Goal: Information Seeking & Learning: Learn about a topic

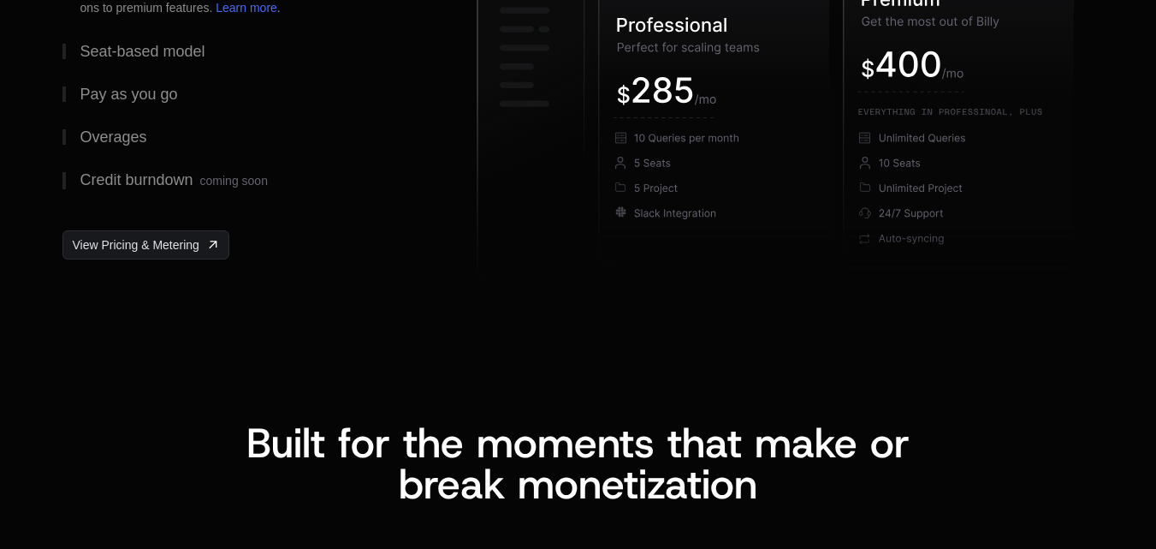
scroll to position [2739, 0]
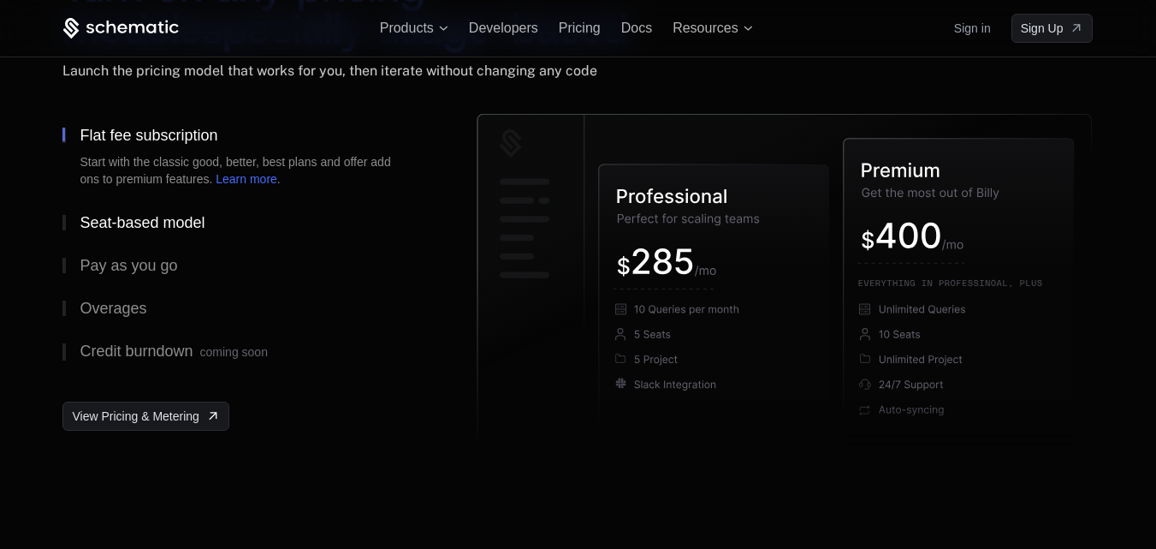
click at [120, 223] on div "Seat-based model" at bounding box center [142, 222] width 125 height 15
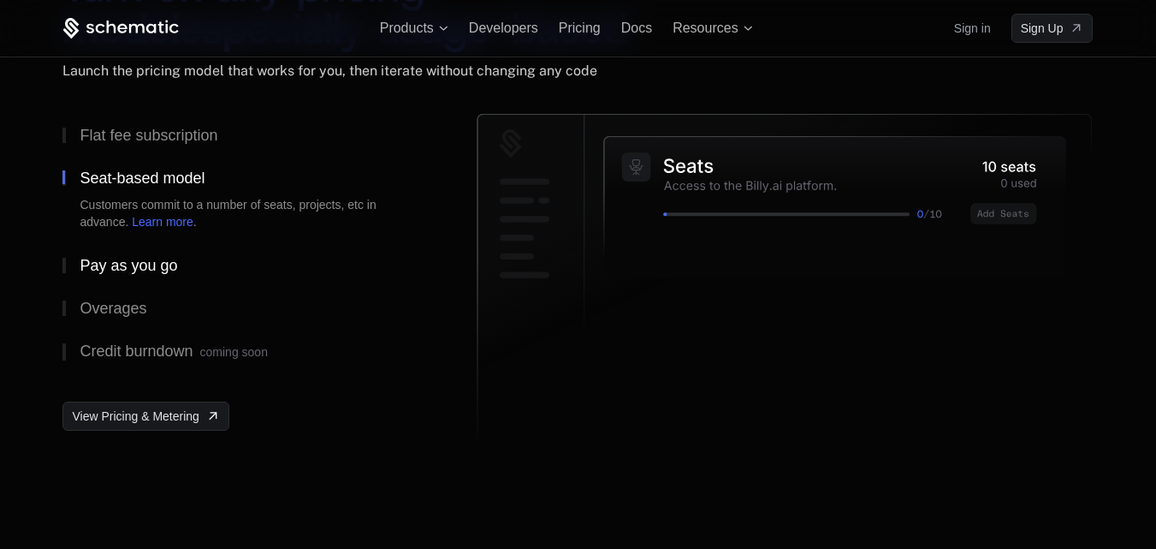
click at [122, 262] on div "Pay as you go" at bounding box center [129, 265] width 98 height 15
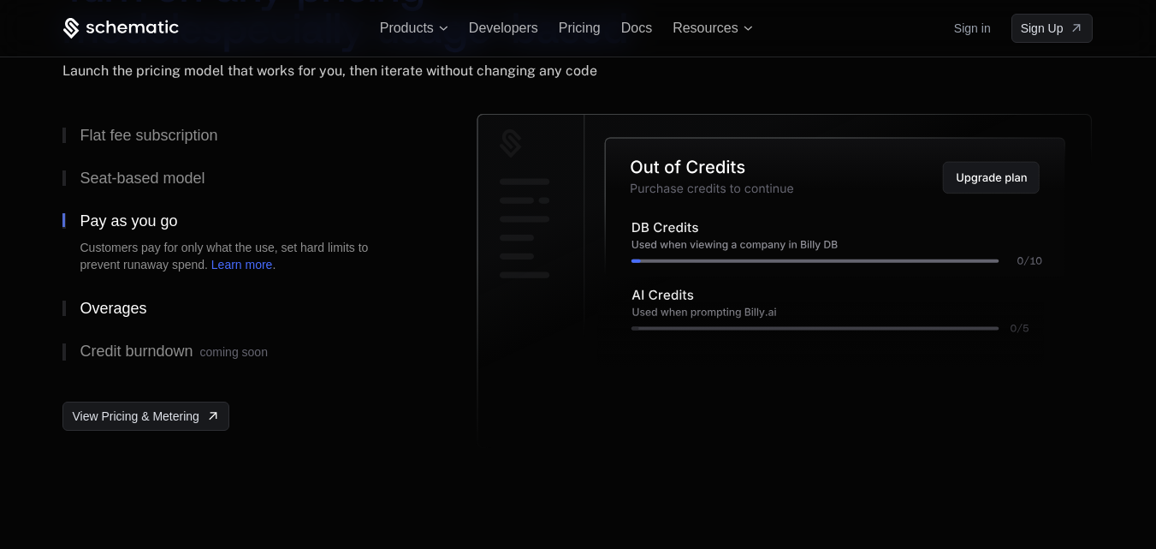
click at [116, 310] on div "Overages" at bounding box center [113, 307] width 67 height 15
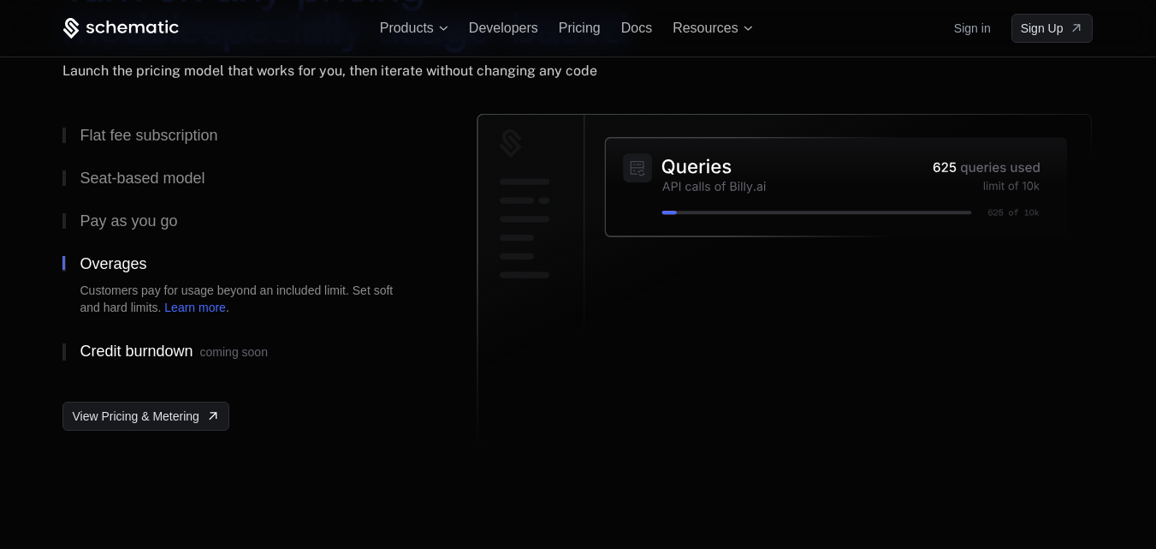
click at [117, 348] on div "Credit burndown coming soon" at bounding box center [173, 351] width 187 height 17
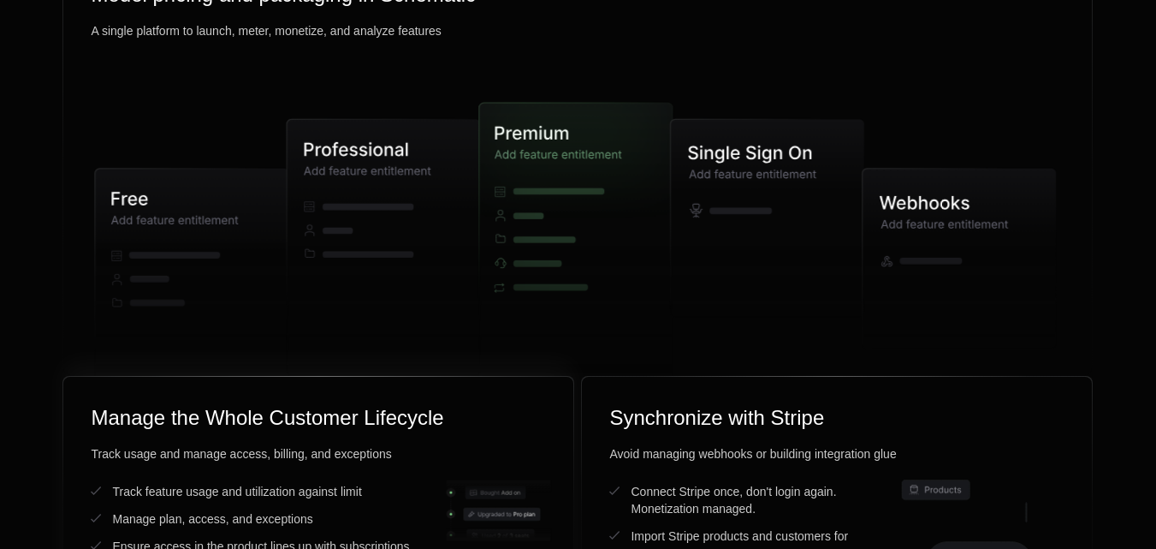
scroll to position [4707, 0]
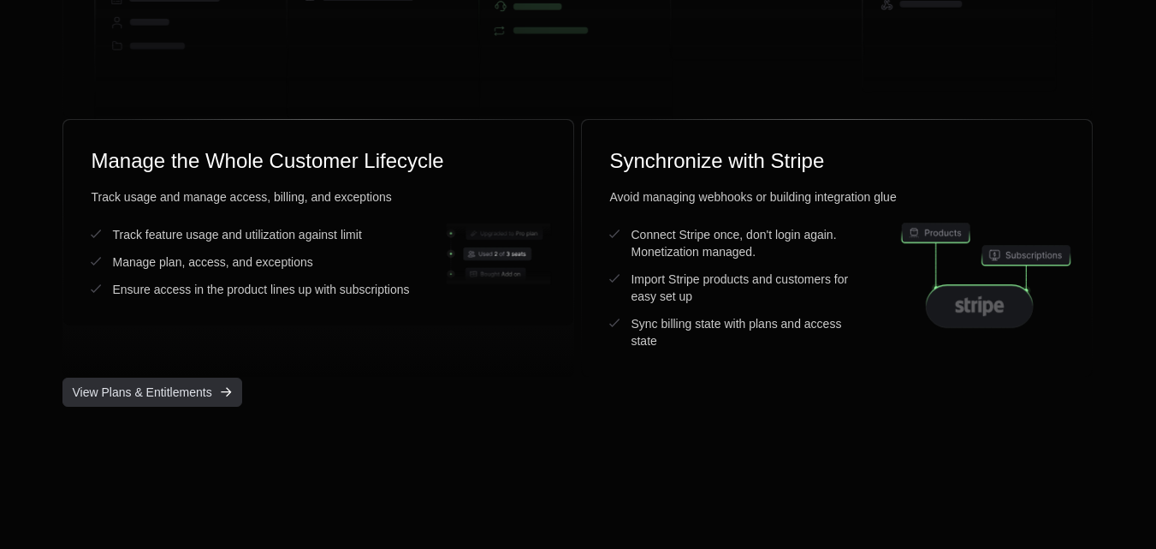
click at [223, 389] on icon "[object Object]" at bounding box center [226, 393] width 20 height 20
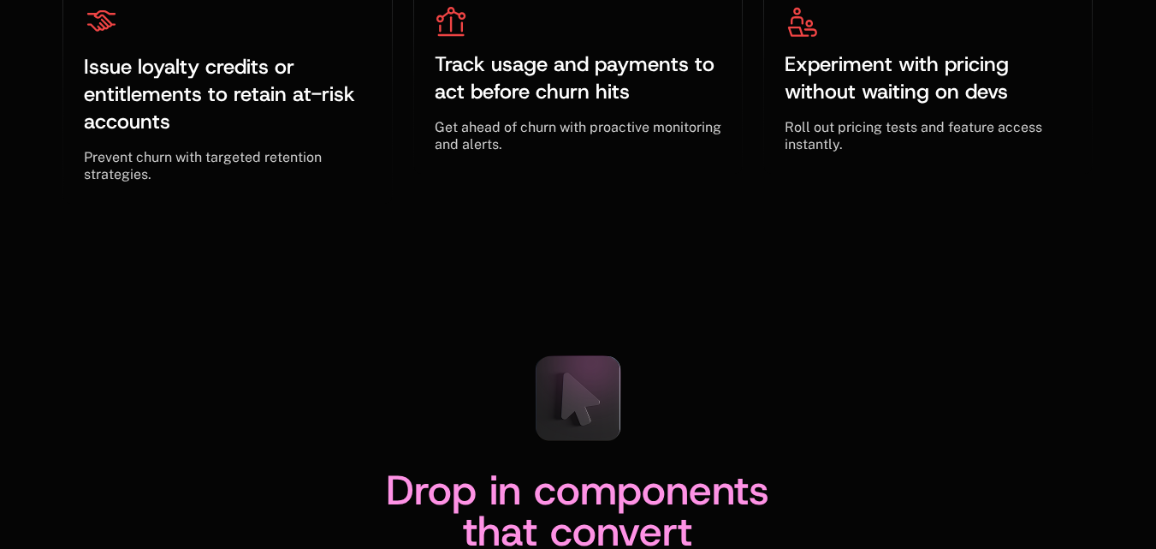
scroll to position [5706, 0]
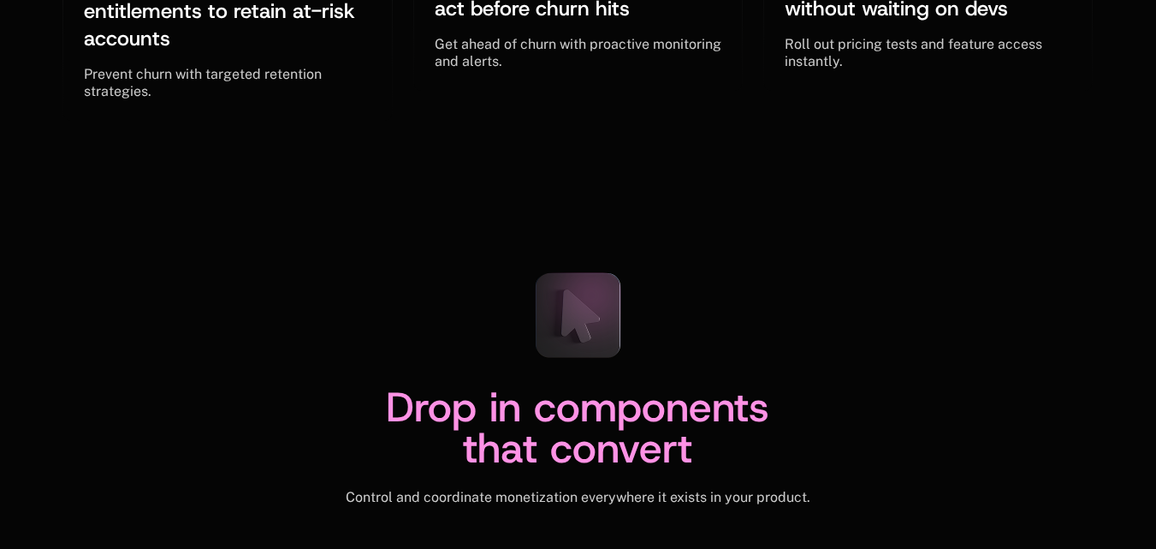
click at [573, 318] on icon at bounding box center [580, 315] width 39 height 54
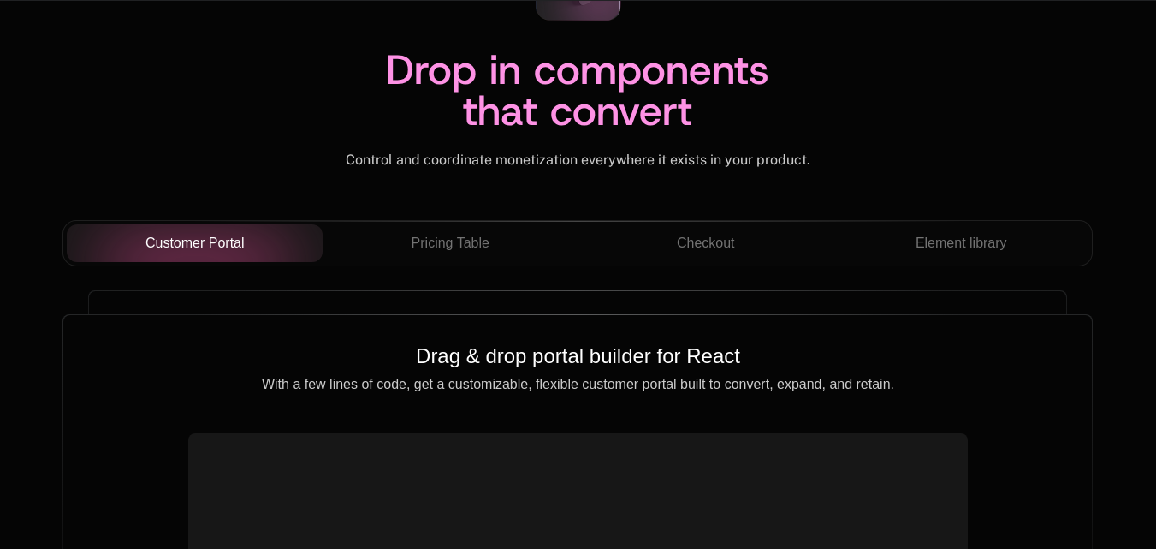
scroll to position [6049, 0]
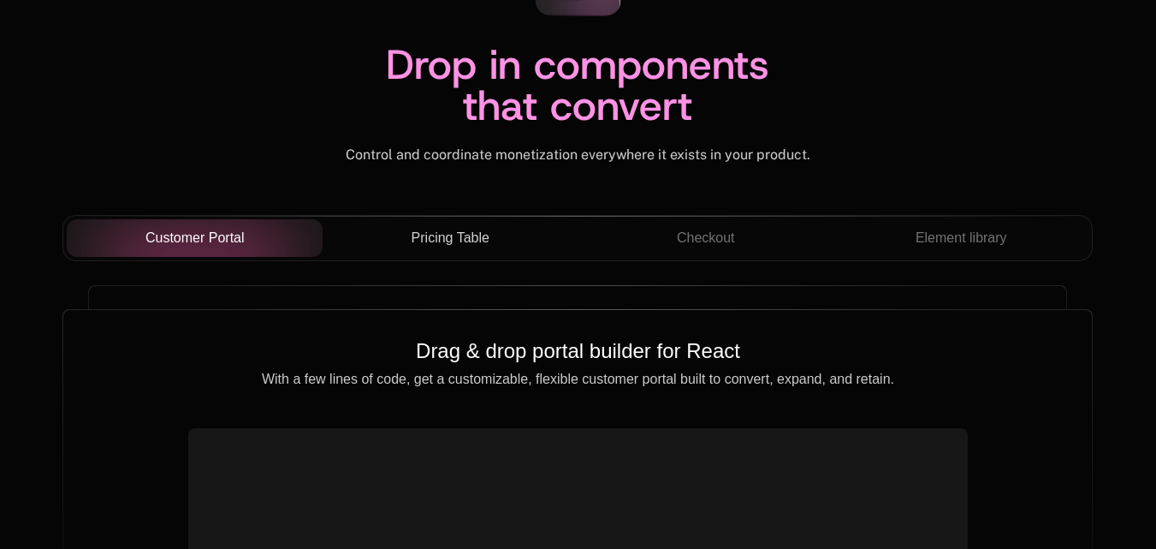
click at [443, 236] on span "Pricing Table" at bounding box center [451, 238] width 78 height 21
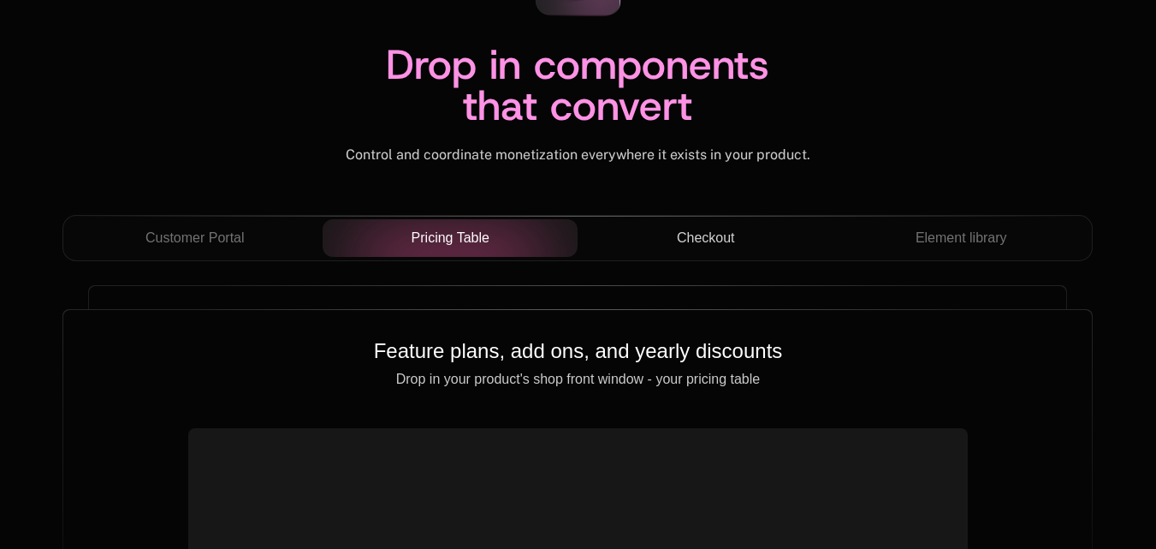
click at [708, 237] on span "Checkout" at bounding box center [706, 238] width 58 height 21
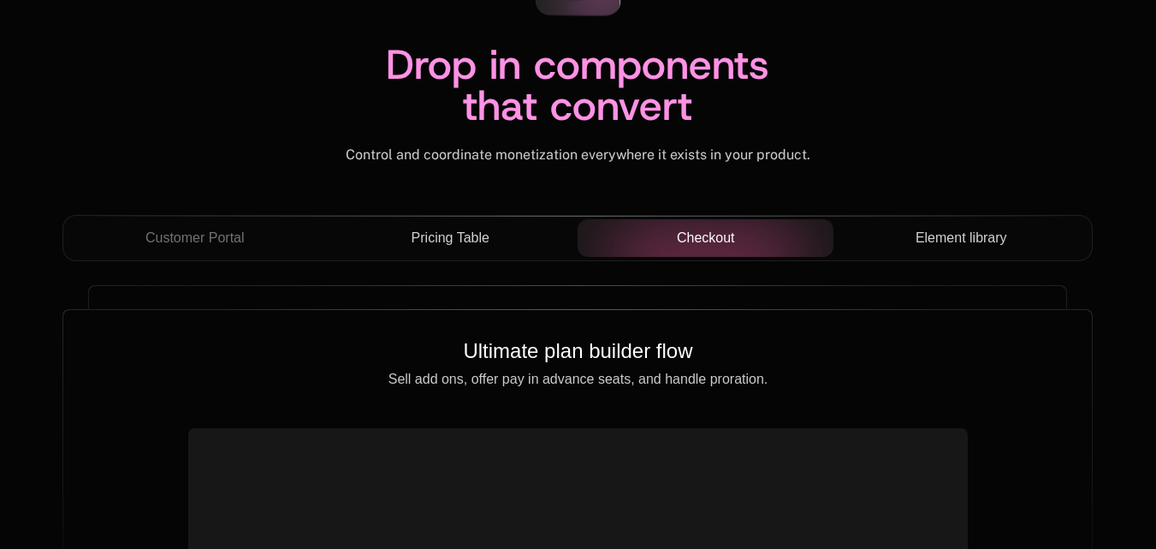
click at [948, 241] on span "Element library" at bounding box center [962, 238] width 92 height 21
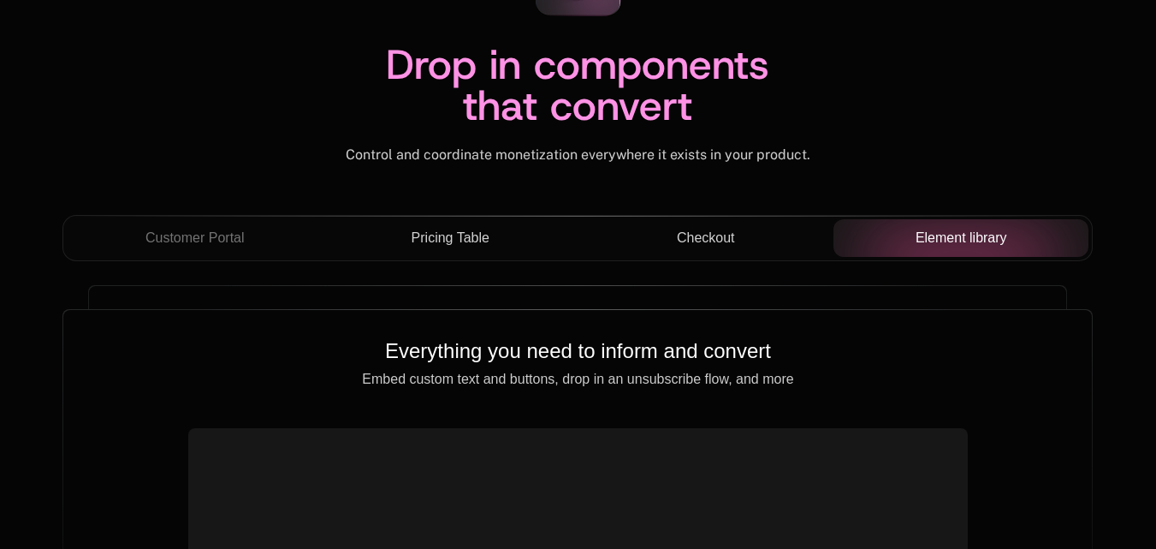
click at [489, 231] on span "Pricing Table" at bounding box center [451, 238] width 78 height 21
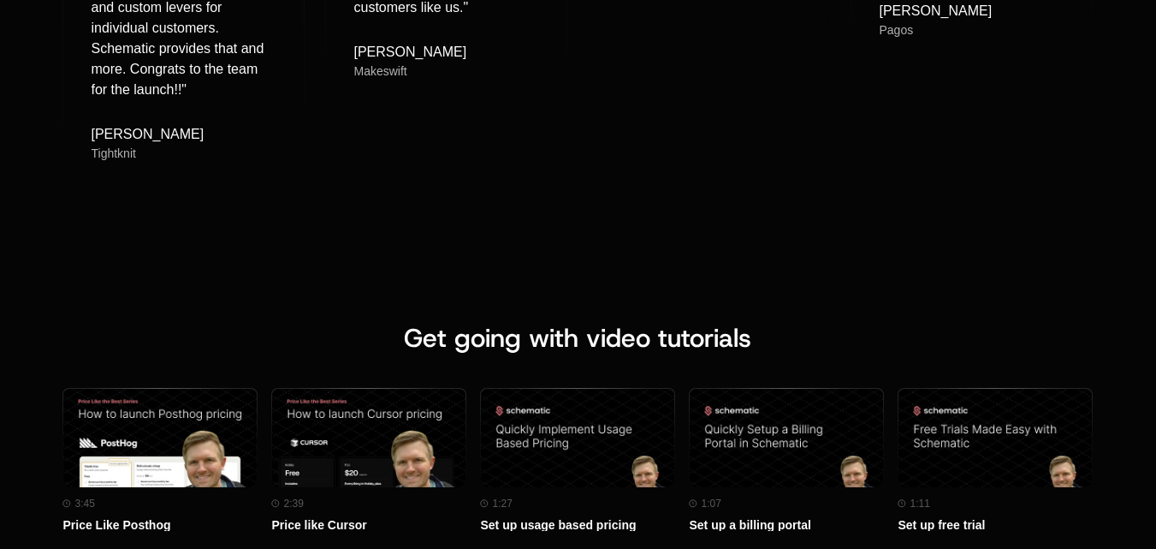
scroll to position [7589, 0]
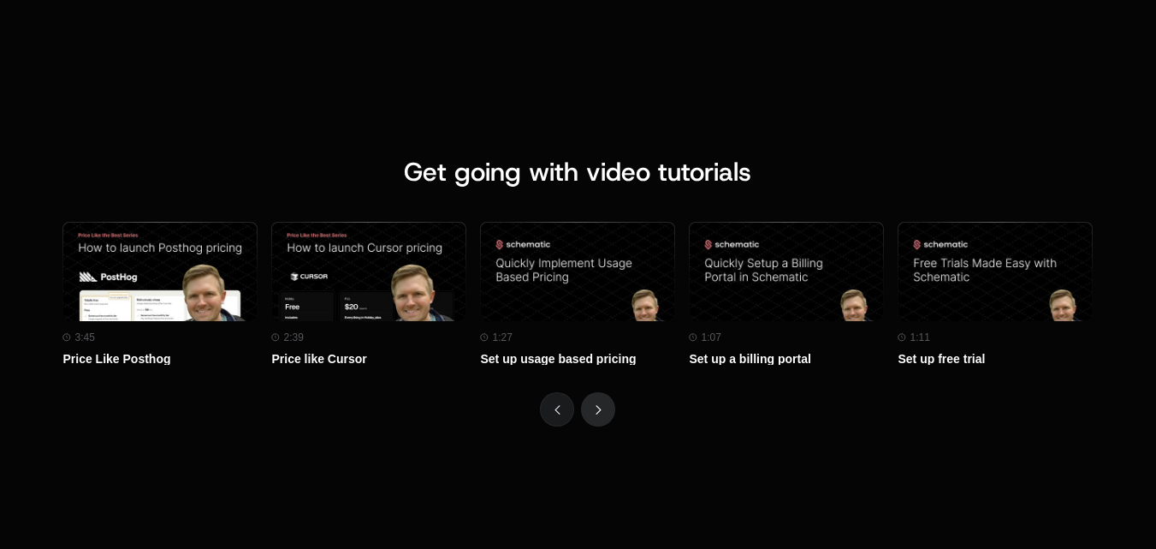
click at [600, 407] on icon "Next" at bounding box center [599, 409] width 6 height 9
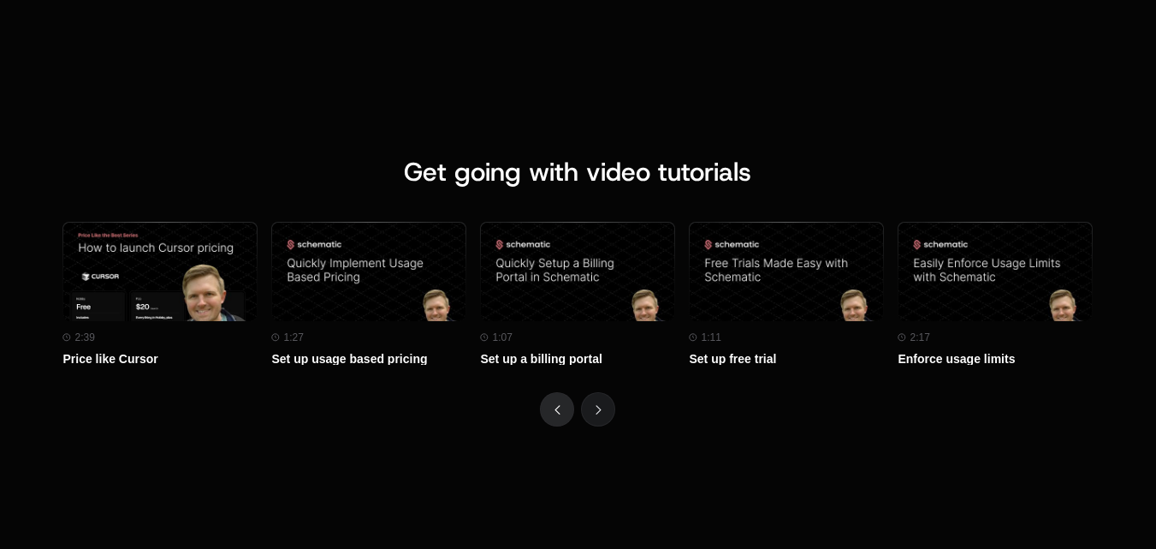
click at [550, 407] on button "Previous" at bounding box center [557, 409] width 34 height 34
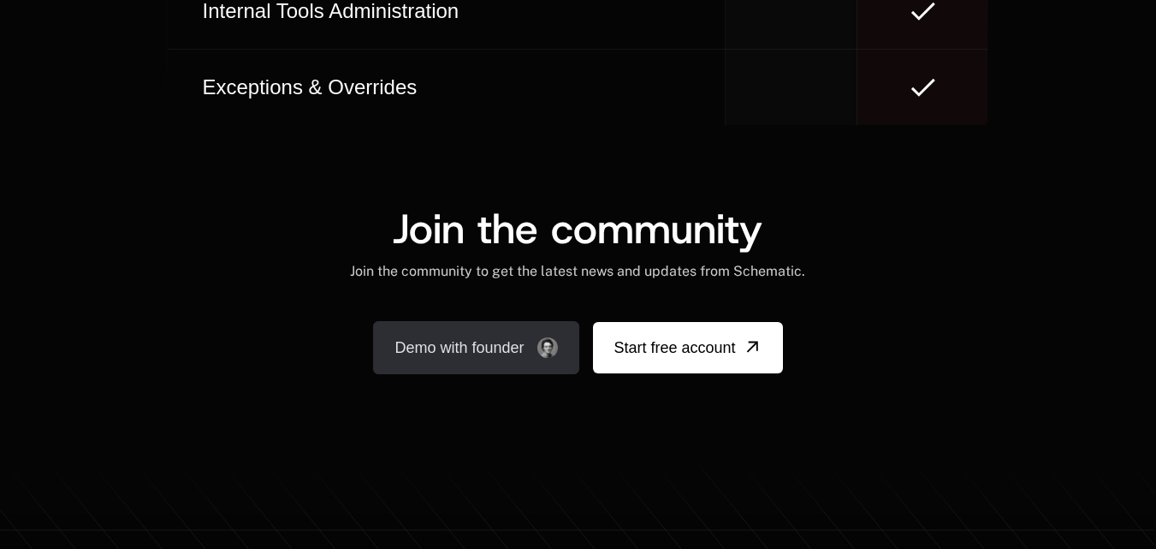
scroll to position [10517, 0]
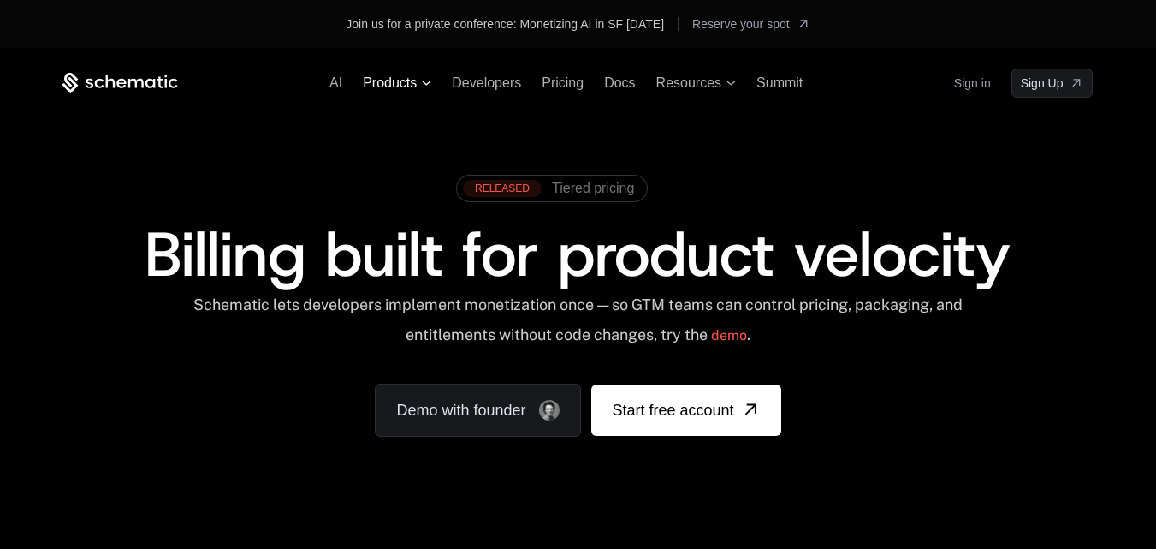
click at [420, 86] on span "Products" at bounding box center [397, 82] width 68 height 15
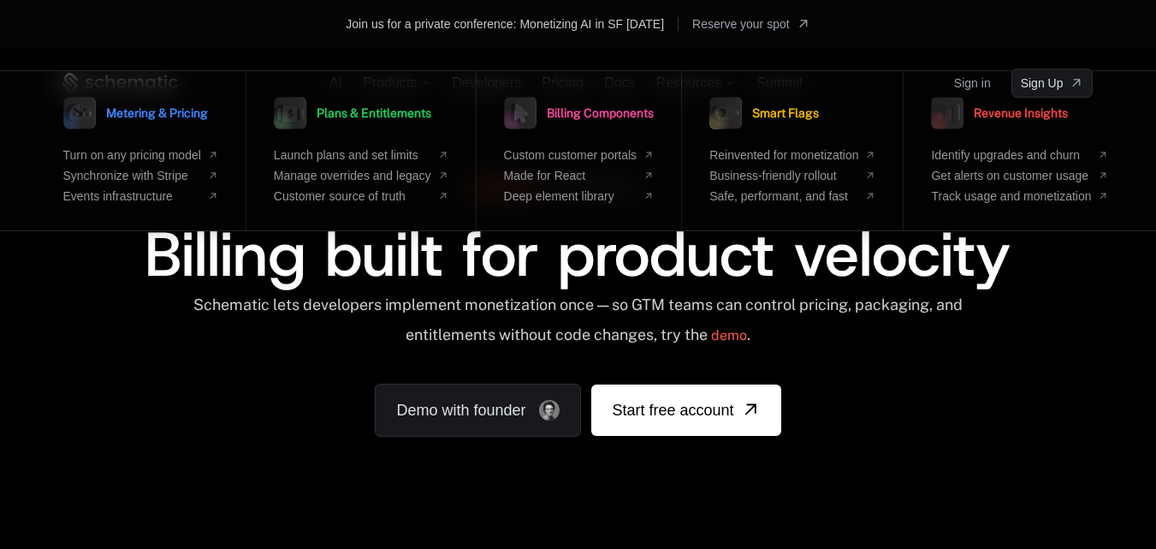
click at [1048, 328] on div "Schematic lets developers implement monetization once — so GTM teams can contro…" at bounding box center [577, 325] width 1031 height 61
click at [930, 36] on div "Join us for a private conference: Monetizing AI in SF Aug 28, 2025 Reserve your…" at bounding box center [578, 23] width 1074 height 27
click at [55, 281] on div "RELEASED Tiered pricing Billing built for product velocity Schematic lets devel…" at bounding box center [577, 301] width 1113 height 407
click at [1056, 368] on div "RELEASED Tiered pricing Billing built for product velocity Schematic lets devel…" at bounding box center [577, 301] width 1031 height 270
click at [686, 48] on div "AI Products Metering & Pricing Turn on any pricing model Synchronize with Strip…" at bounding box center [578, 304] width 1156 height 512
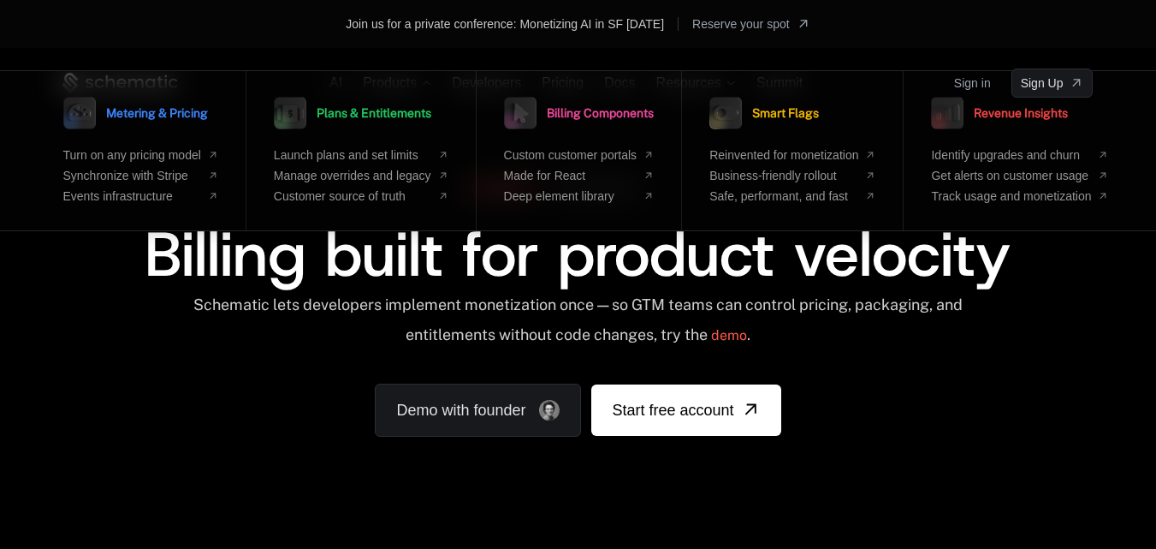
click at [286, 37] on div "Join us for a private conference: Monetizing AI in SF Aug 28, 2025 Reserve your…" at bounding box center [578, 23] width 1074 height 27
click at [306, 443] on div "RELEASED Tiered pricing Billing built for product velocity Schematic lets devel…" at bounding box center [577, 301] width 1113 height 407
click at [132, 113] on span "Metering & Pricing" at bounding box center [157, 113] width 102 height 12
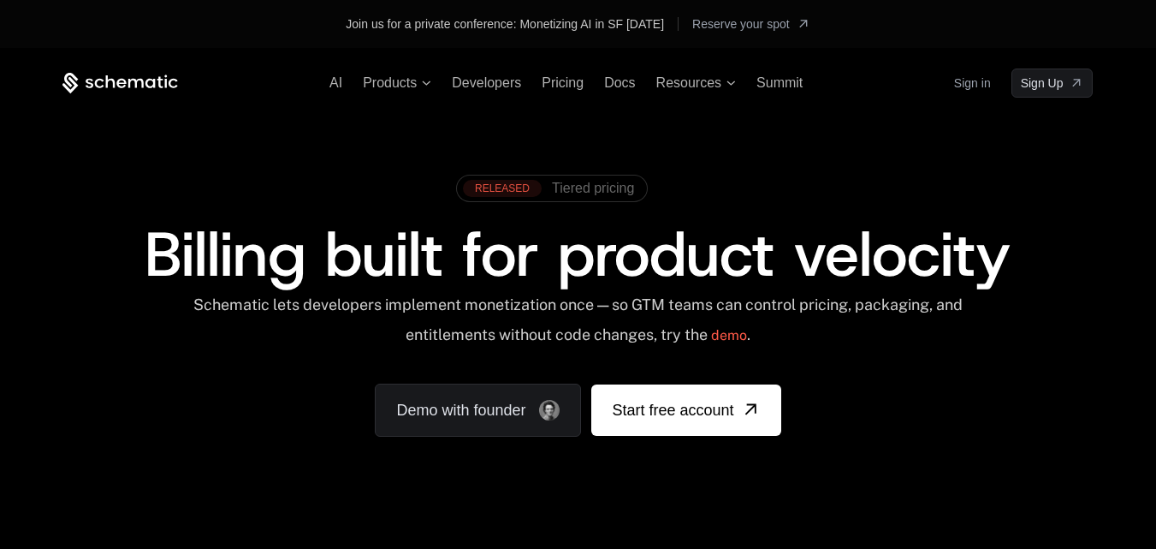
click at [597, 185] on span "Tiered pricing" at bounding box center [593, 188] width 82 height 15
